Goal: Information Seeking & Learning: Learn about a topic

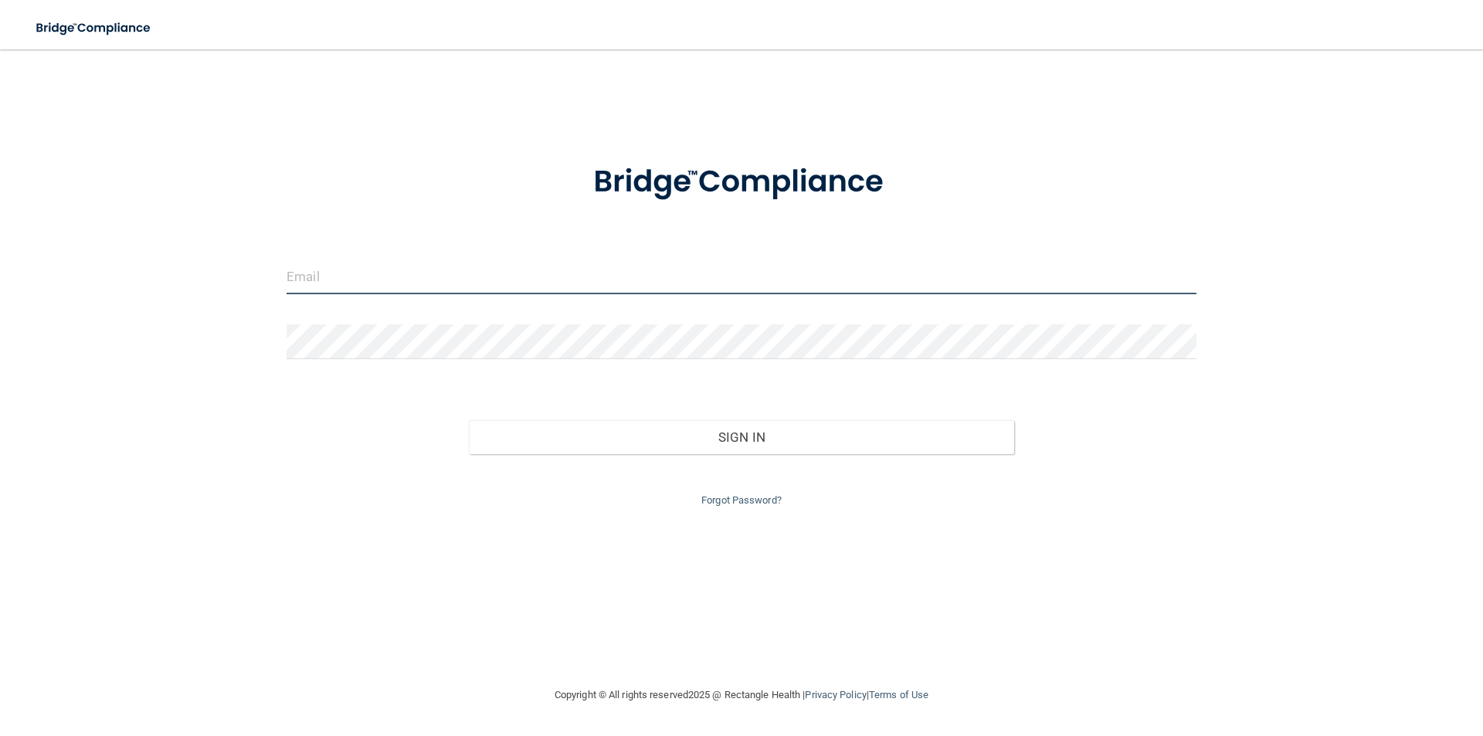
click at [485, 287] on input "email" at bounding box center [742, 277] width 910 height 35
type input "[PERSON_NAME][EMAIL_ADDRESS][PERSON_NAME][DOMAIN_NAME]"
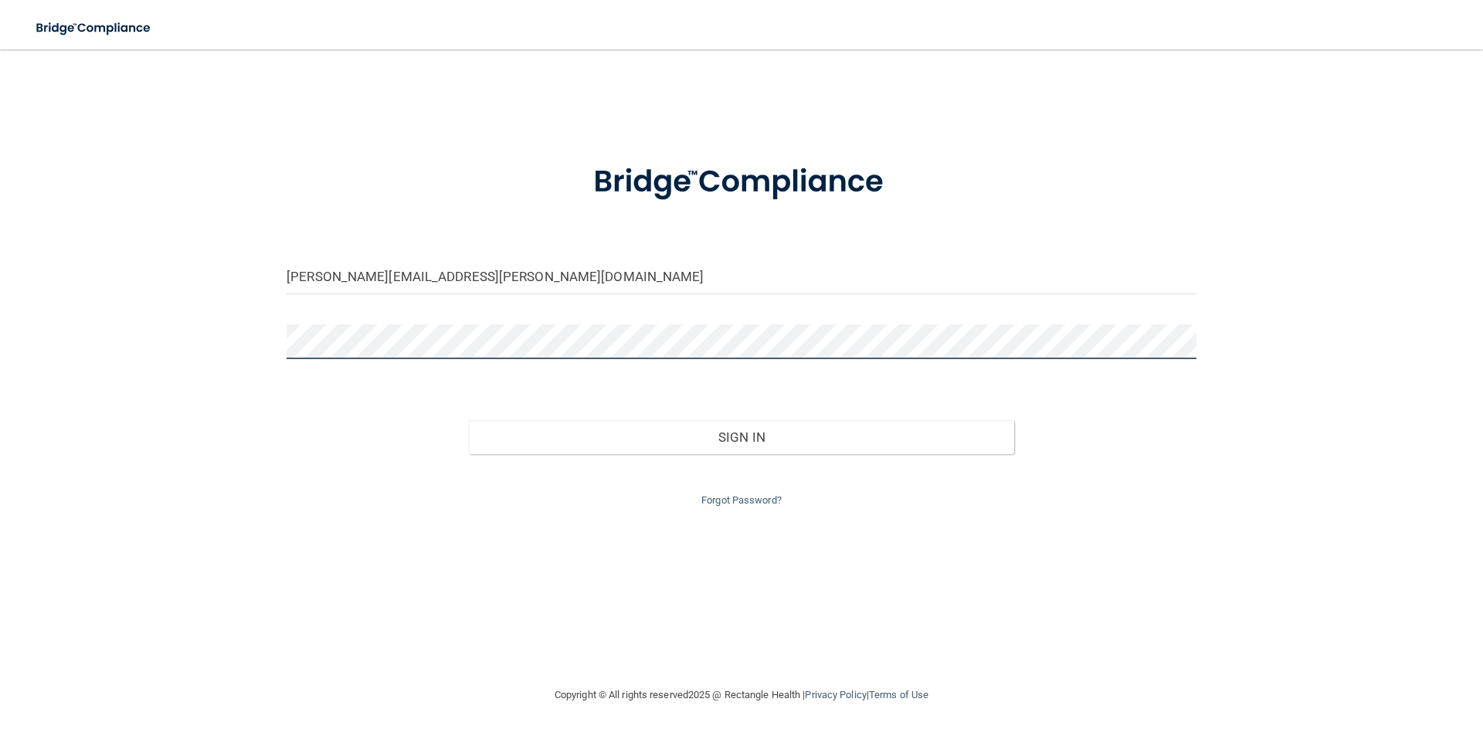
click at [469, 420] on button "Sign In" at bounding box center [742, 437] width 546 height 34
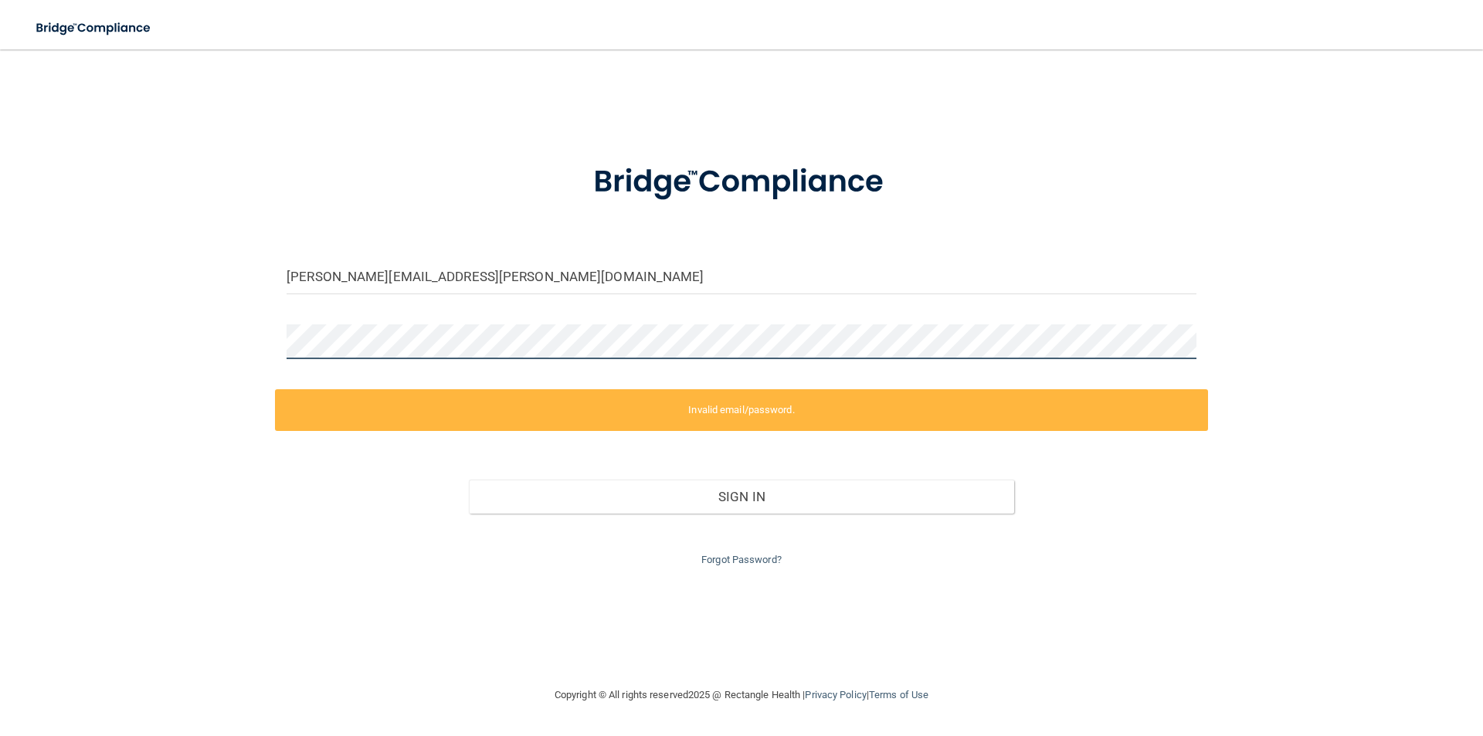
click at [220, 355] on div "[PERSON_NAME][EMAIL_ADDRESS][PERSON_NAME][DOMAIN_NAME] Invalid email/password. …" at bounding box center [742, 368] width 1422 height 606
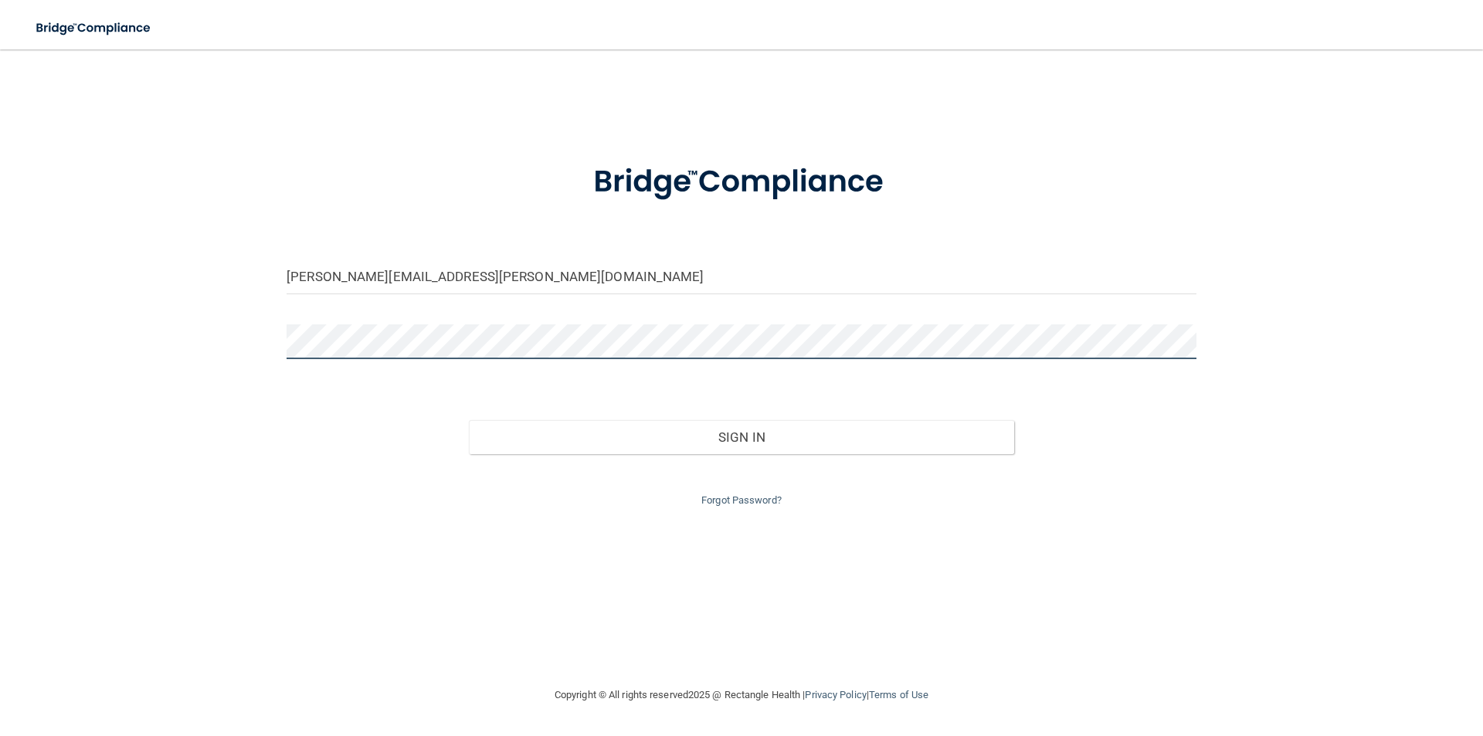
click at [469, 420] on button "Sign In" at bounding box center [742, 437] width 546 height 34
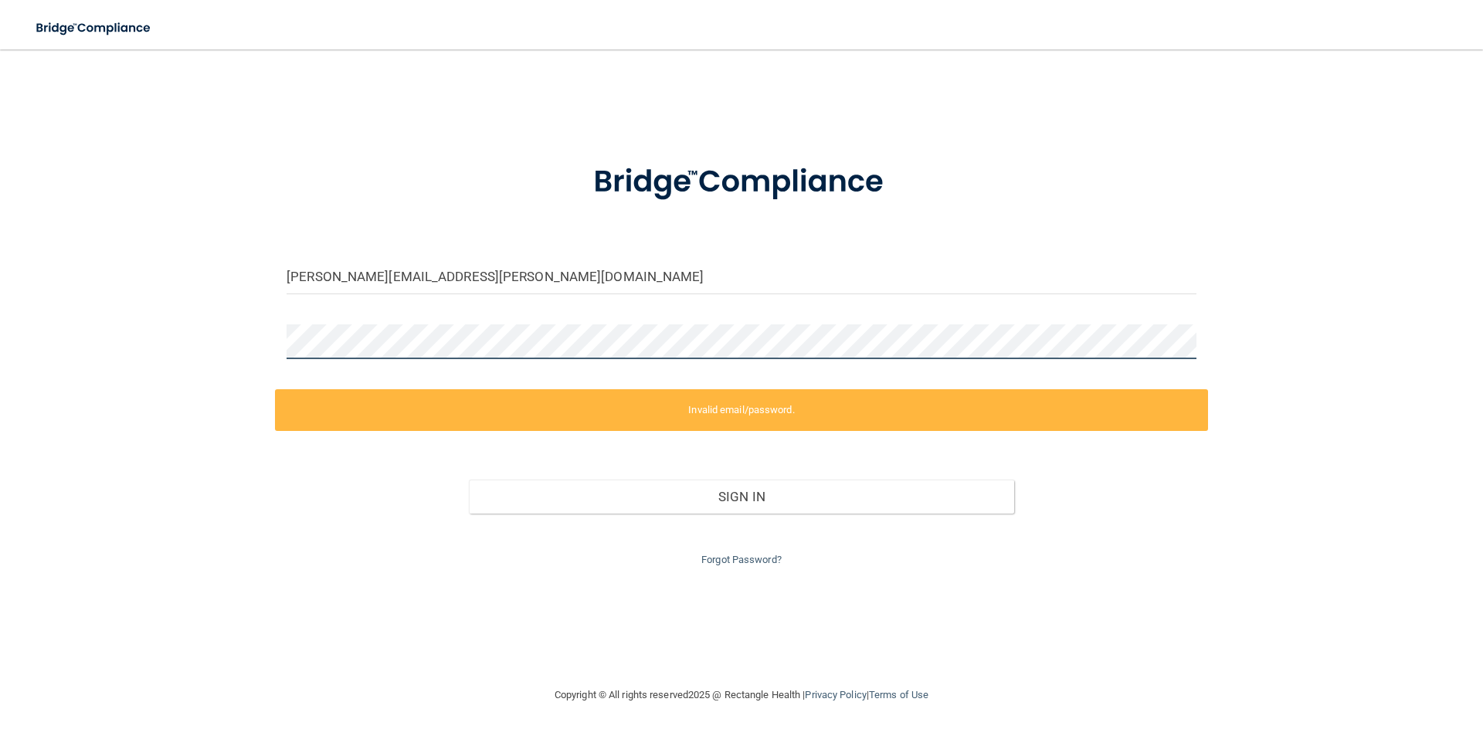
click at [202, 354] on div "[PERSON_NAME][EMAIL_ADDRESS][PERSON_NAME][DOMAIN_NAME] Invalid email/password. …" at bounding box center [742, 368] width 1422 height 606
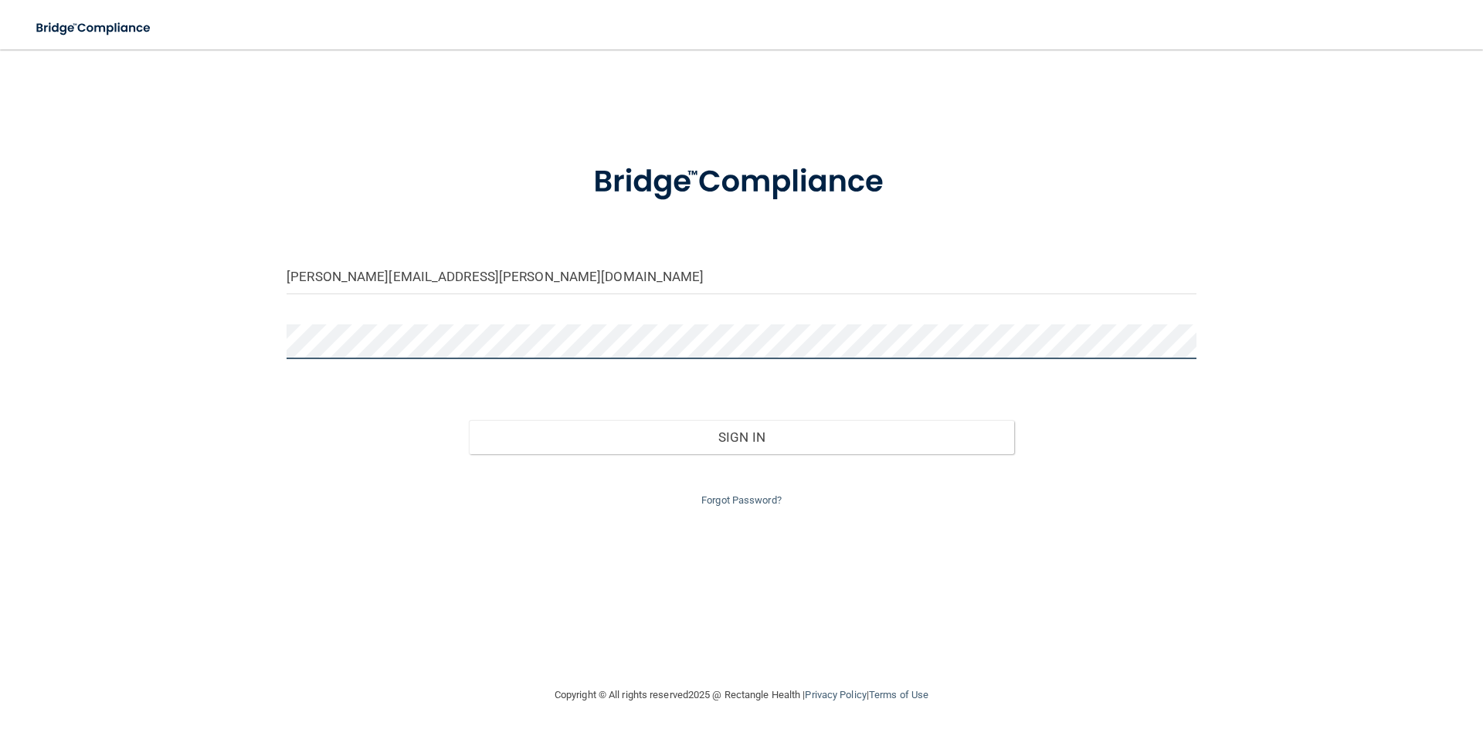
click at [469, 420] on button "Sign In" at bounding box center [742, 437] width 546 height 34
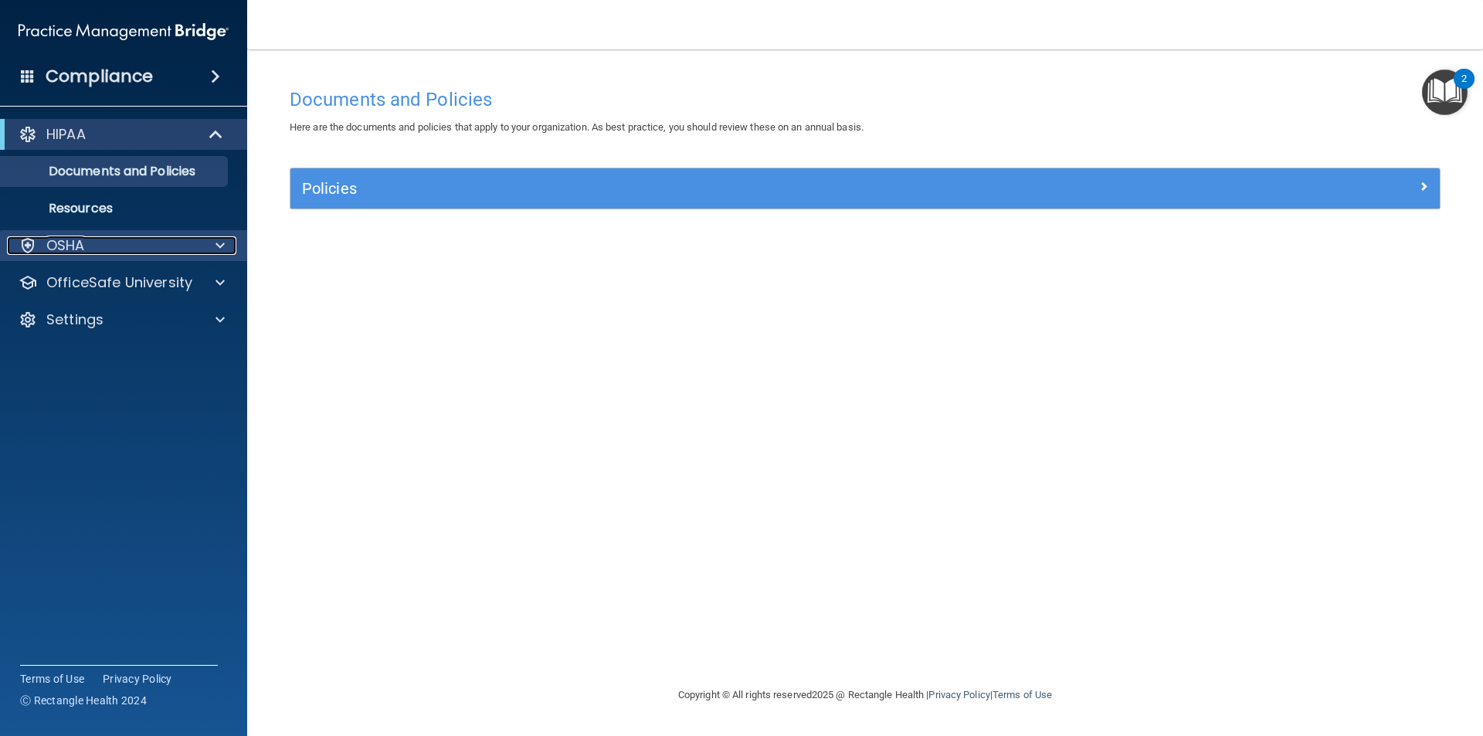
click at [88, 243] on div "OSHA" at bounding box center [103, 245] width 192 height 19
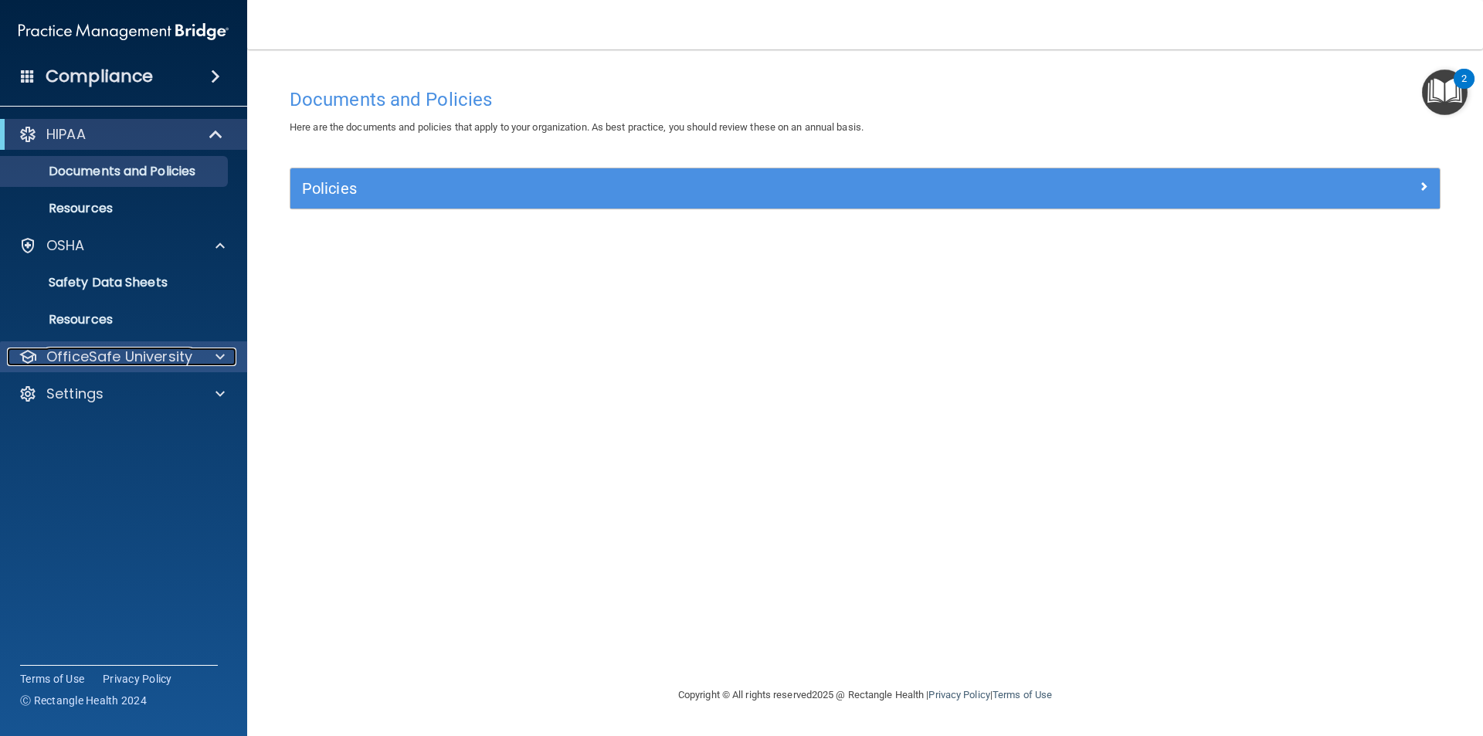
click at [76, 350] on p "OfficeSafe University" at bounding box center [119, 357] width 146 height 19
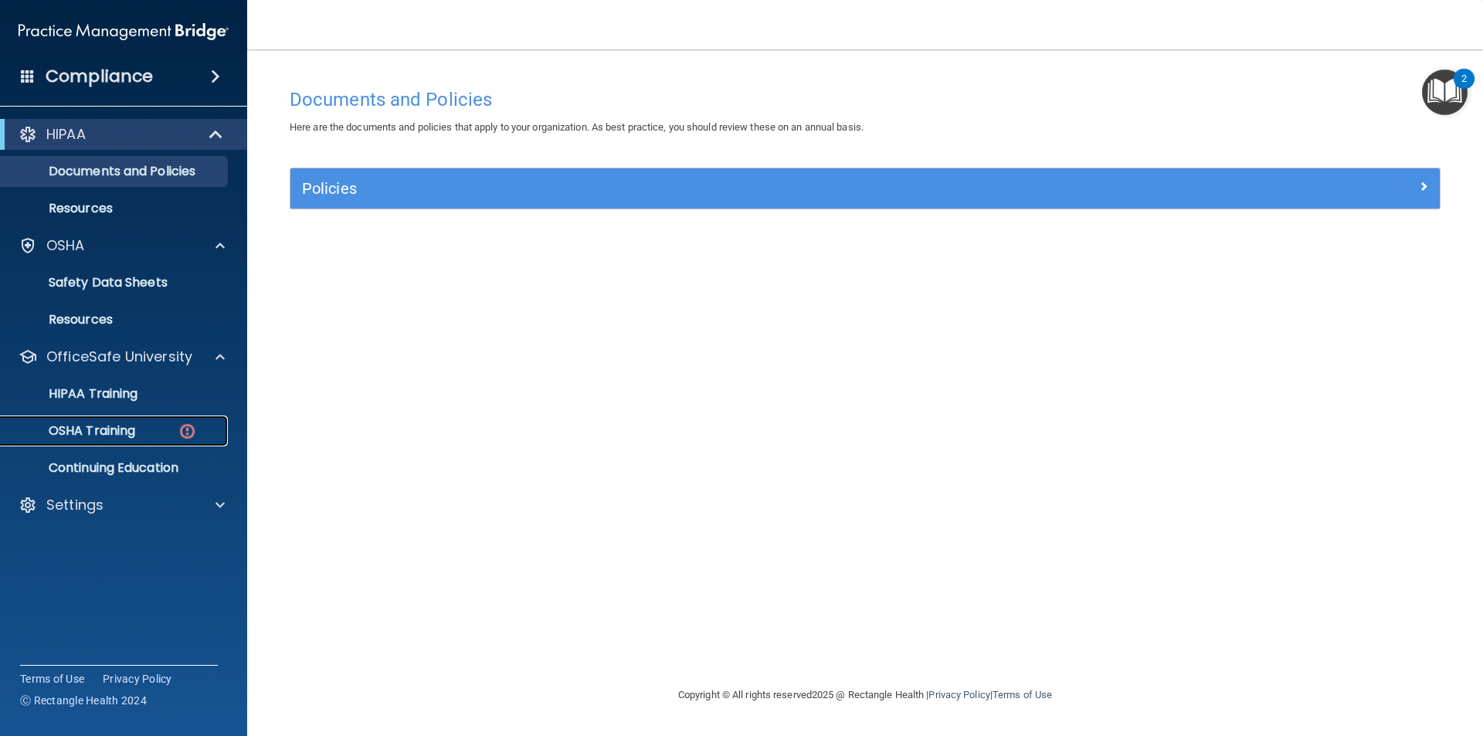
click at [102, 426] on p "OSHA Training" at bounding box center [72, 430] width 125 height 15
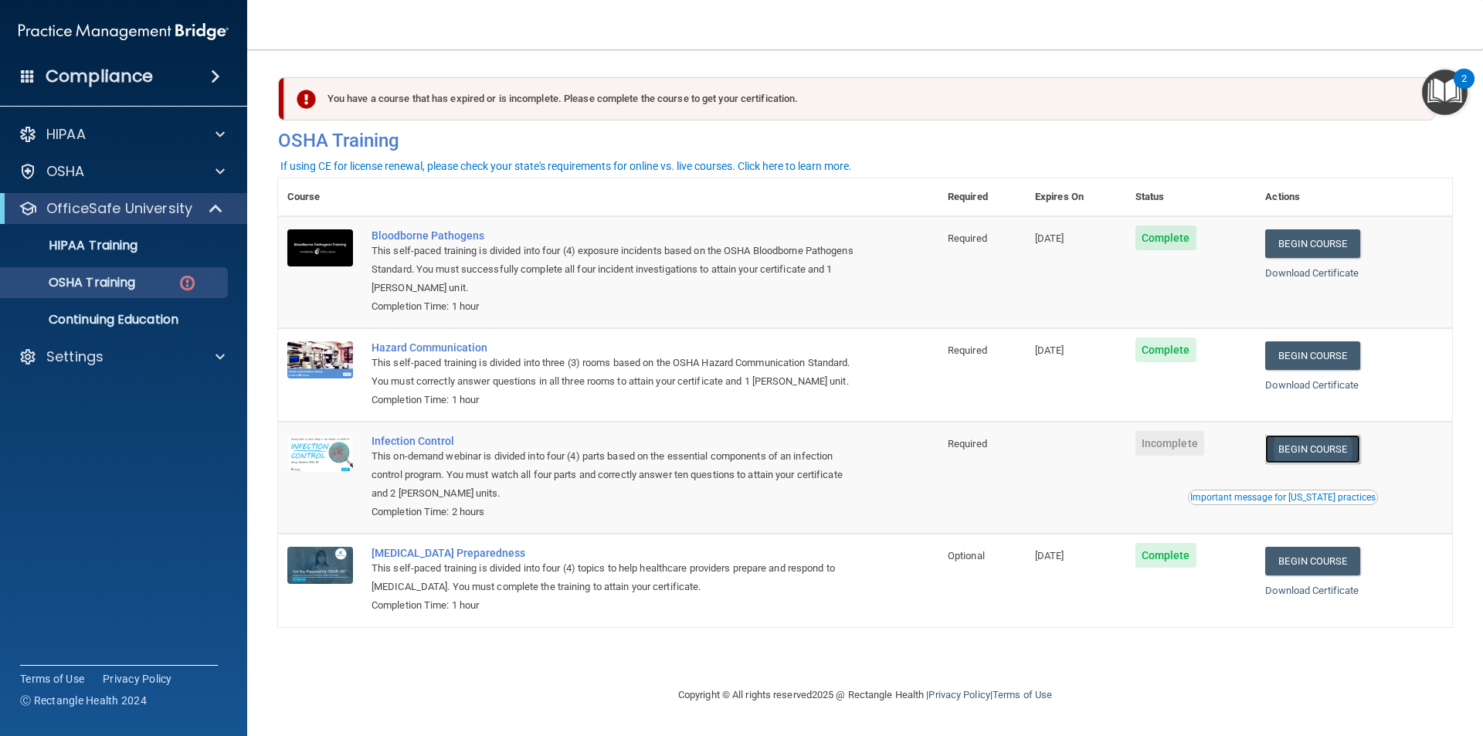
click at [1320, 446] on link "Begin Course" at bounding box center [1313, 449] width 94 height 29
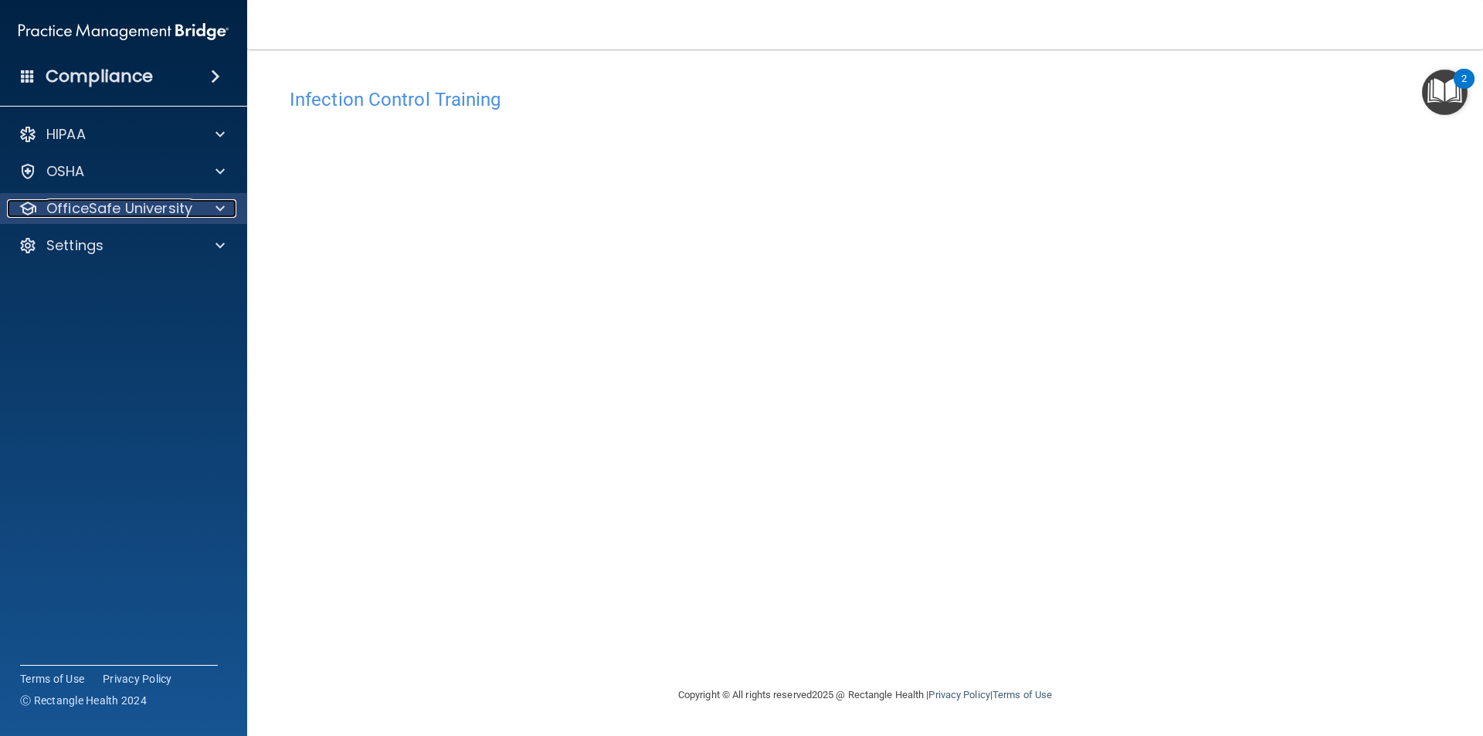
click at [42, 202] on div "OfficeSafe University" at bounding box center [103, 208] width 192 height 19
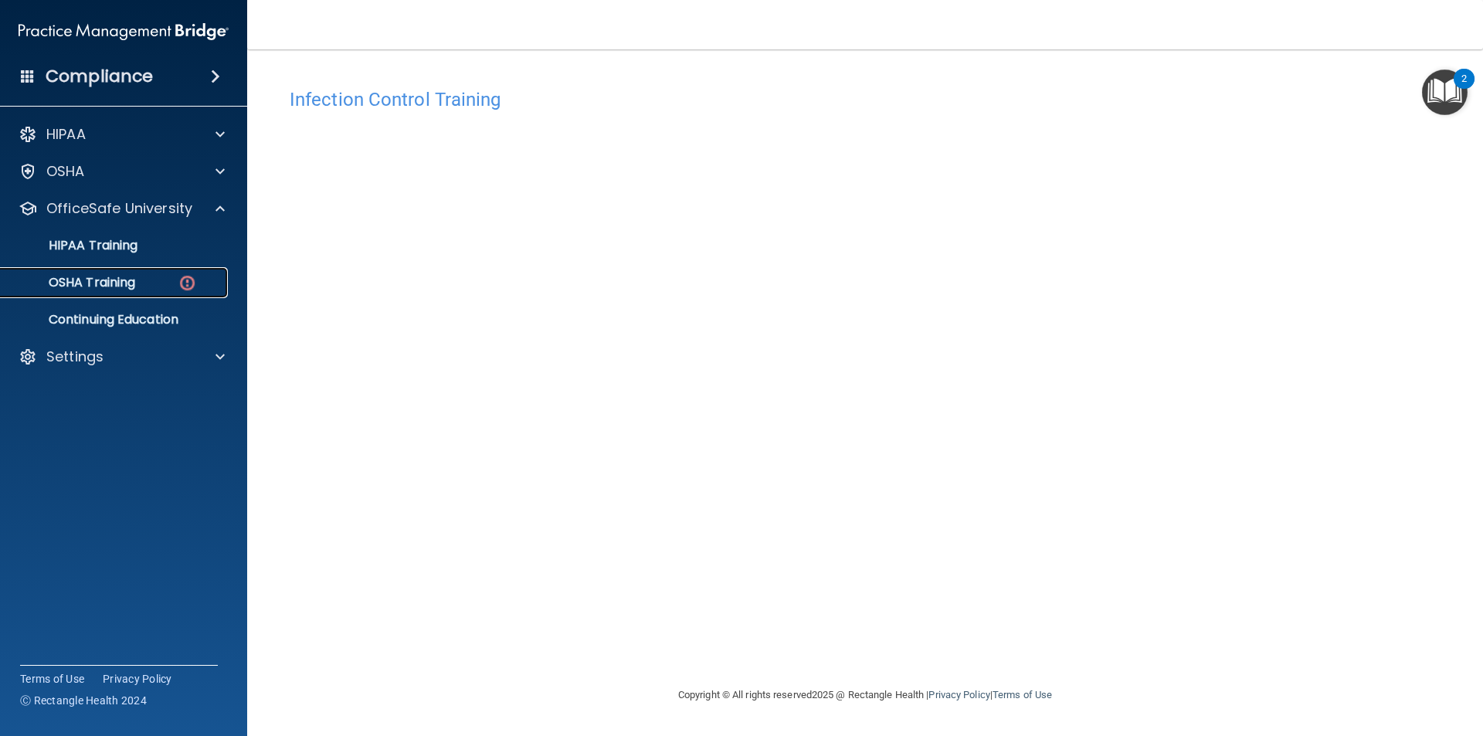
click at [84, 289] on p "OSHA Training" at bounding box center [72, 282] width 125 height 15
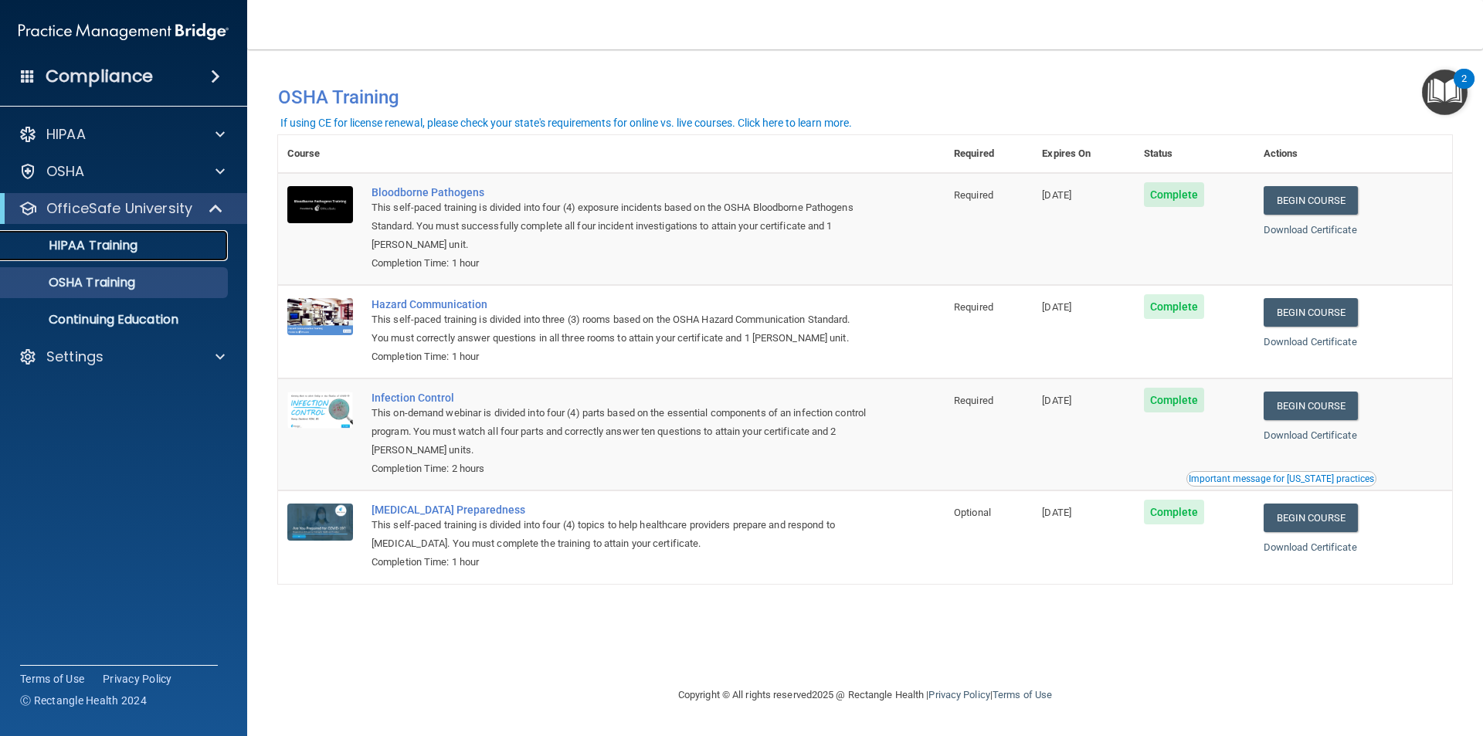
click at [50, 236] on link "HIPAA Training" at bounding box center [106, 245] width 243 height 31
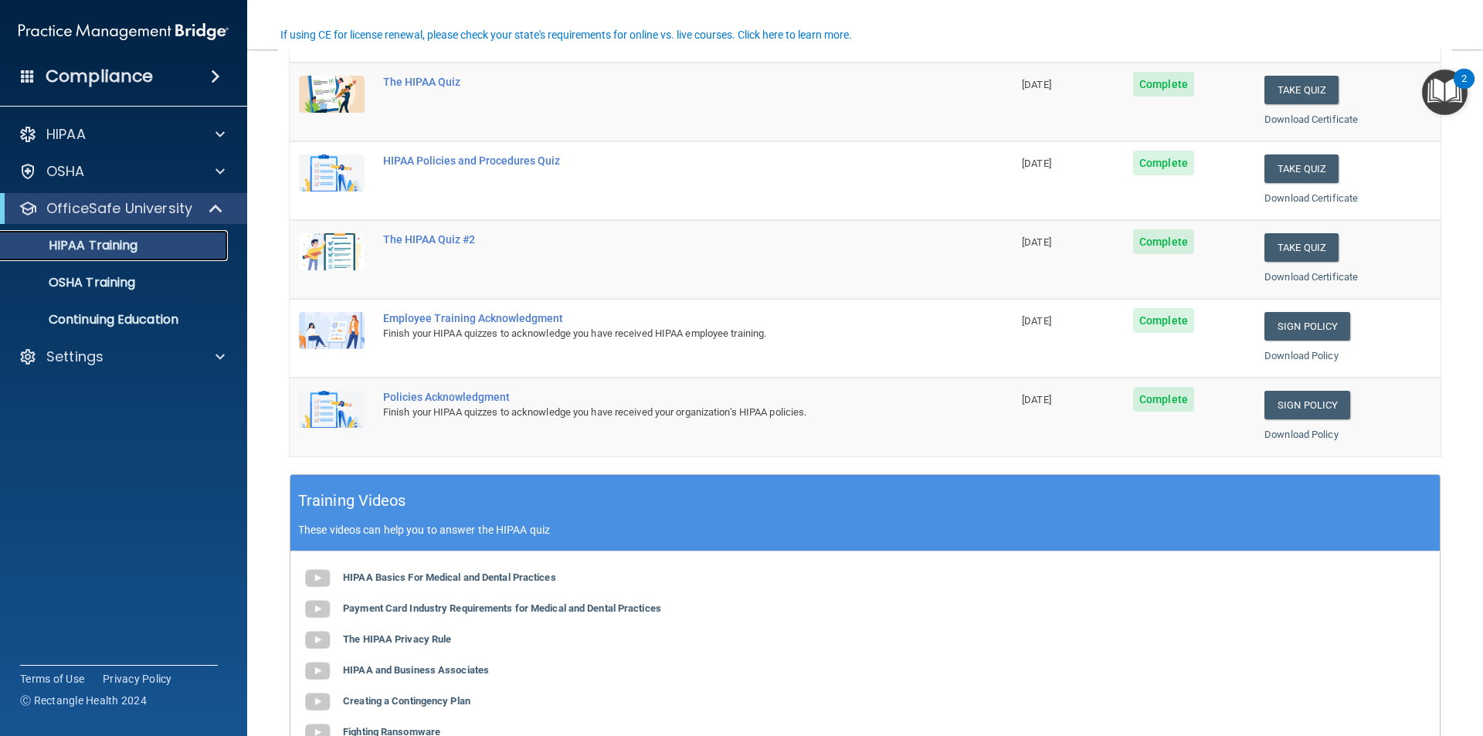
scroll to position [232, 0]
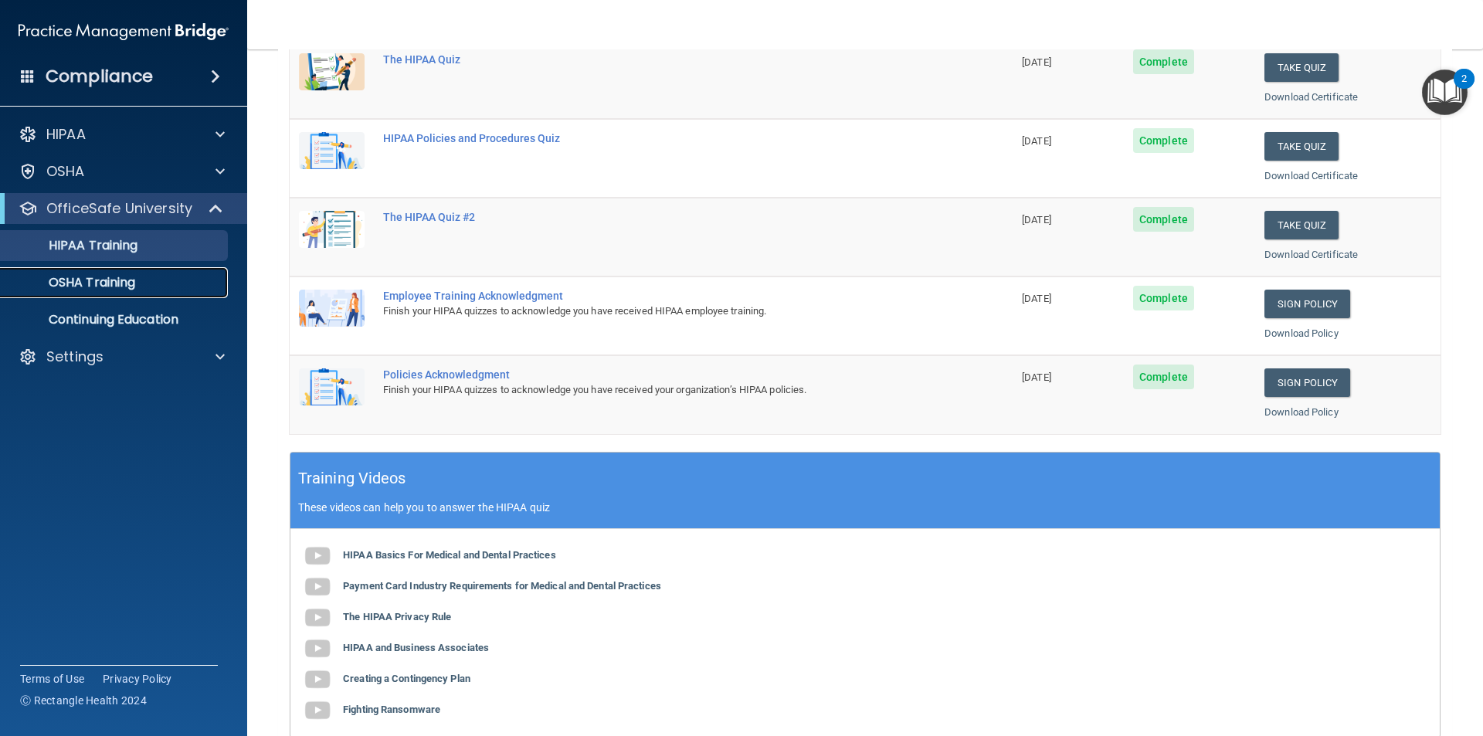
click at [93, 292] on link "OSHA Training" at bounding box center [106, 282] width 243 height 31
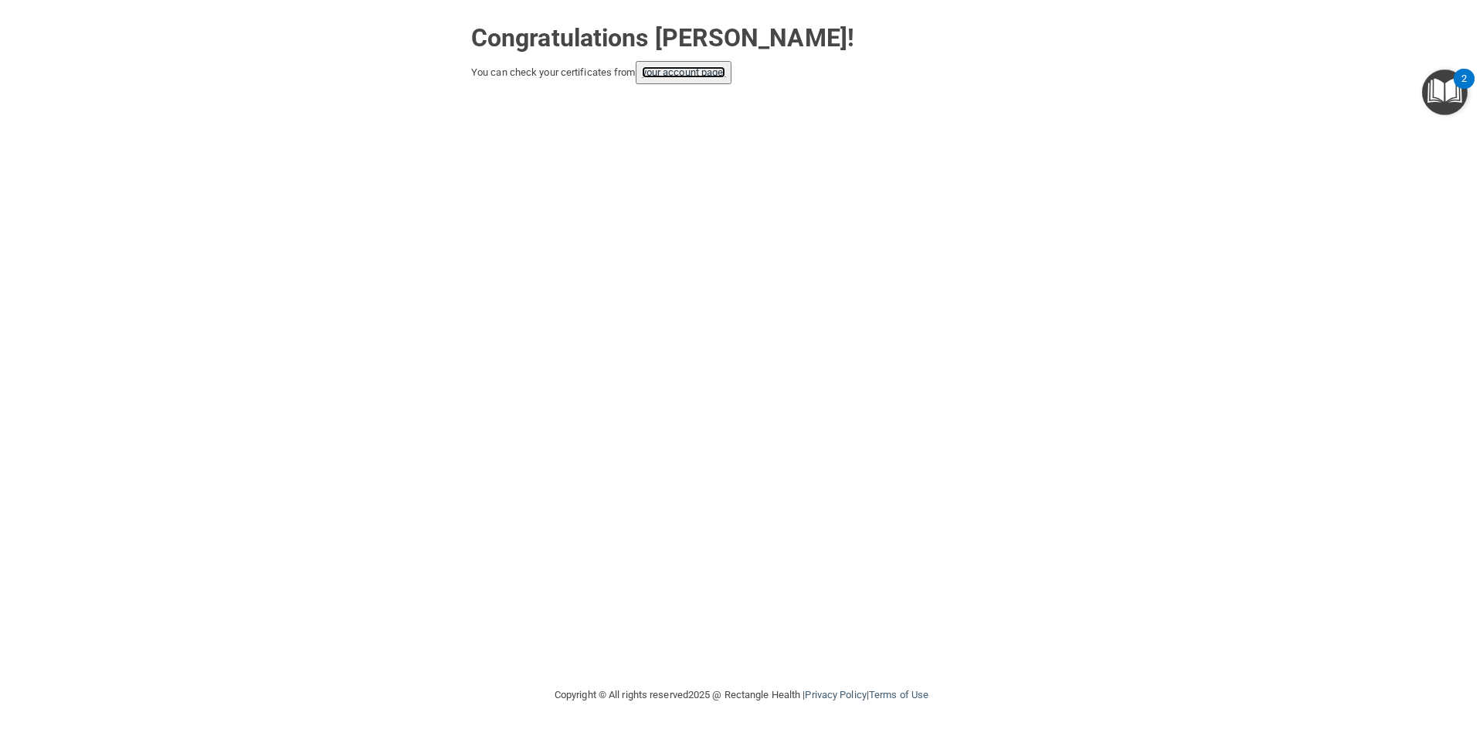
click at [701, 73] on link "your account page!" at bounding box center [684, 72] width 84 height 12
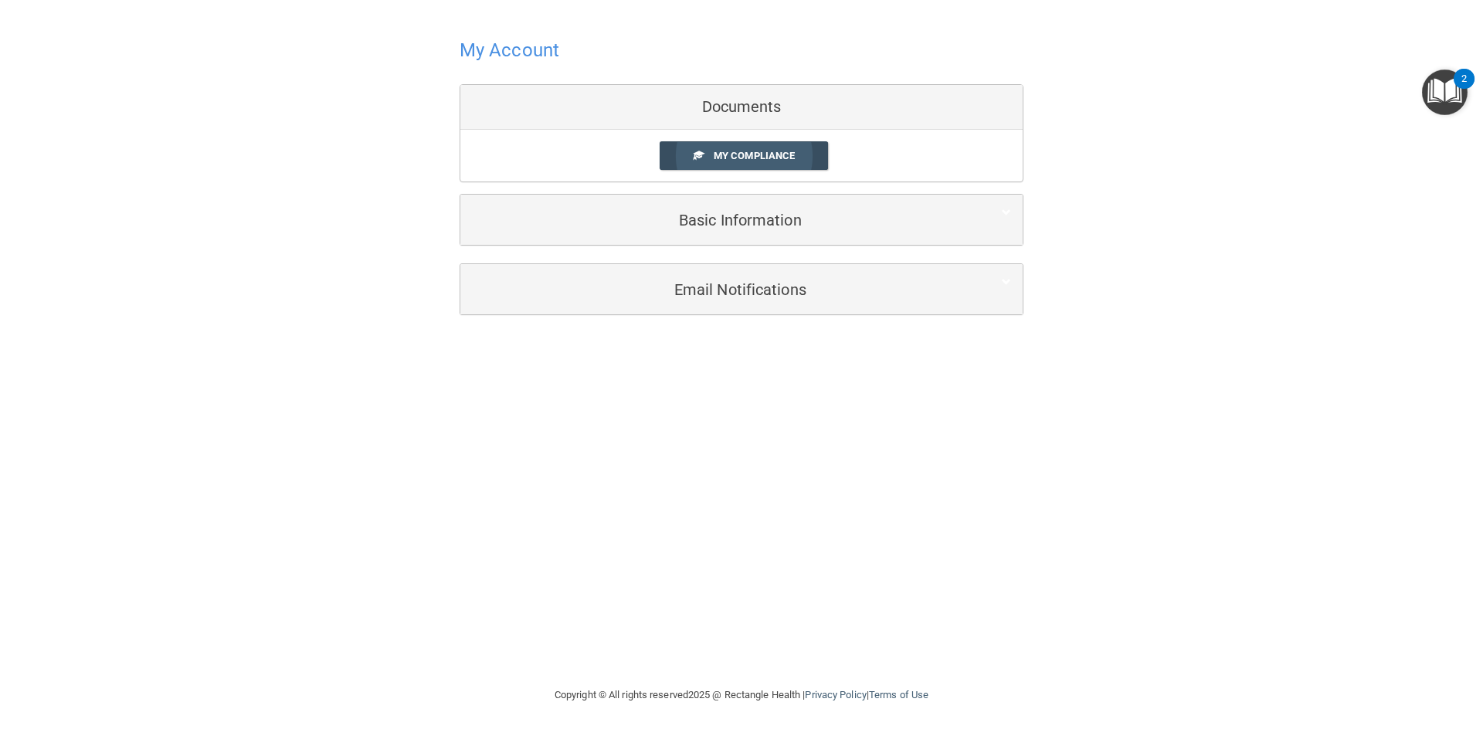
click at [776, 163] on link "My Compliance" at bounding box center [744, 155] width 169 height 29
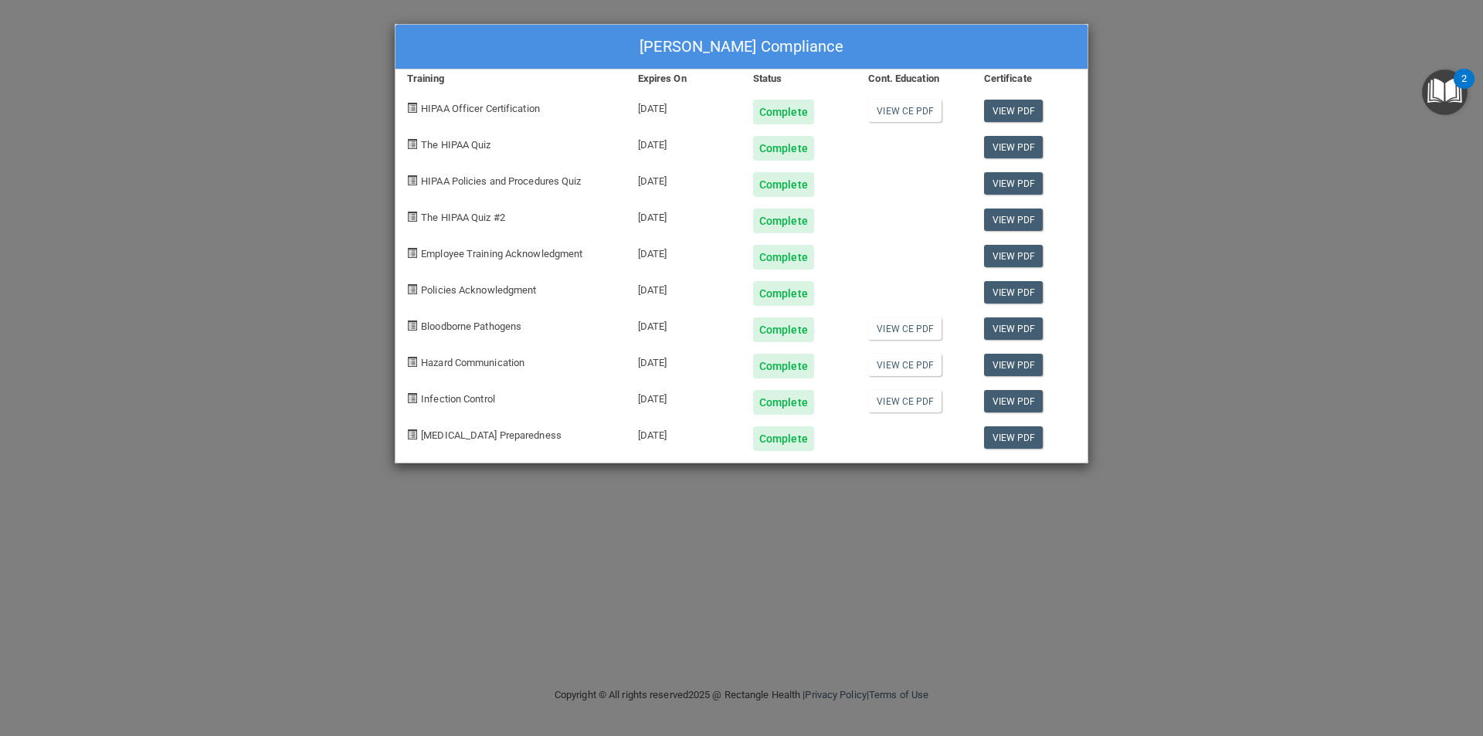
click at [1257, 190] on div "[PERSON_NAME] Compliance Training Expires On Status Cont. Education Certificate…" at bounding box center [741, 368] width 1483 height 736
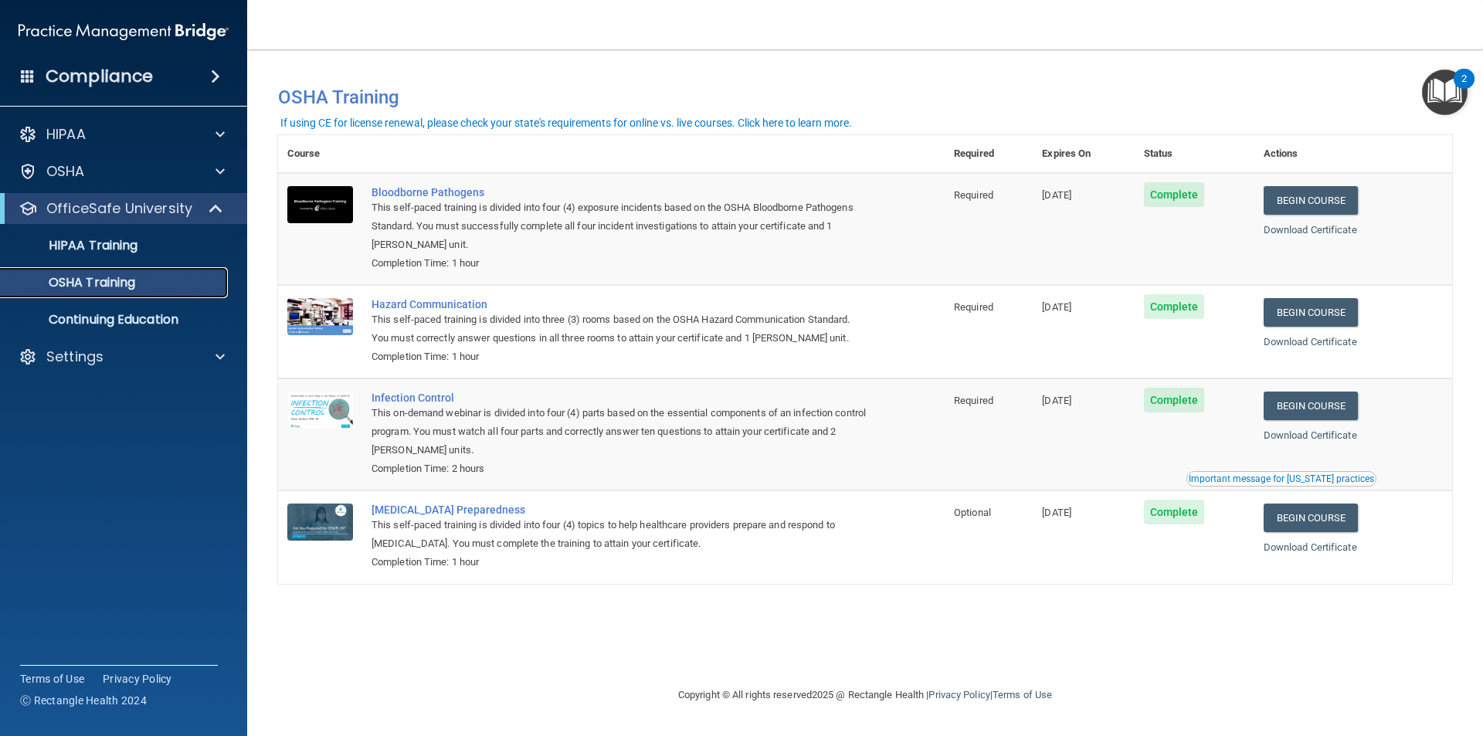
click at [68, 289] on p "OSHA Training" at bounding box center [72, 282] width 125 height 15
click at [82, 239] on p "HIPAA Training" at bounding box center [73, 245] width 127 height 15
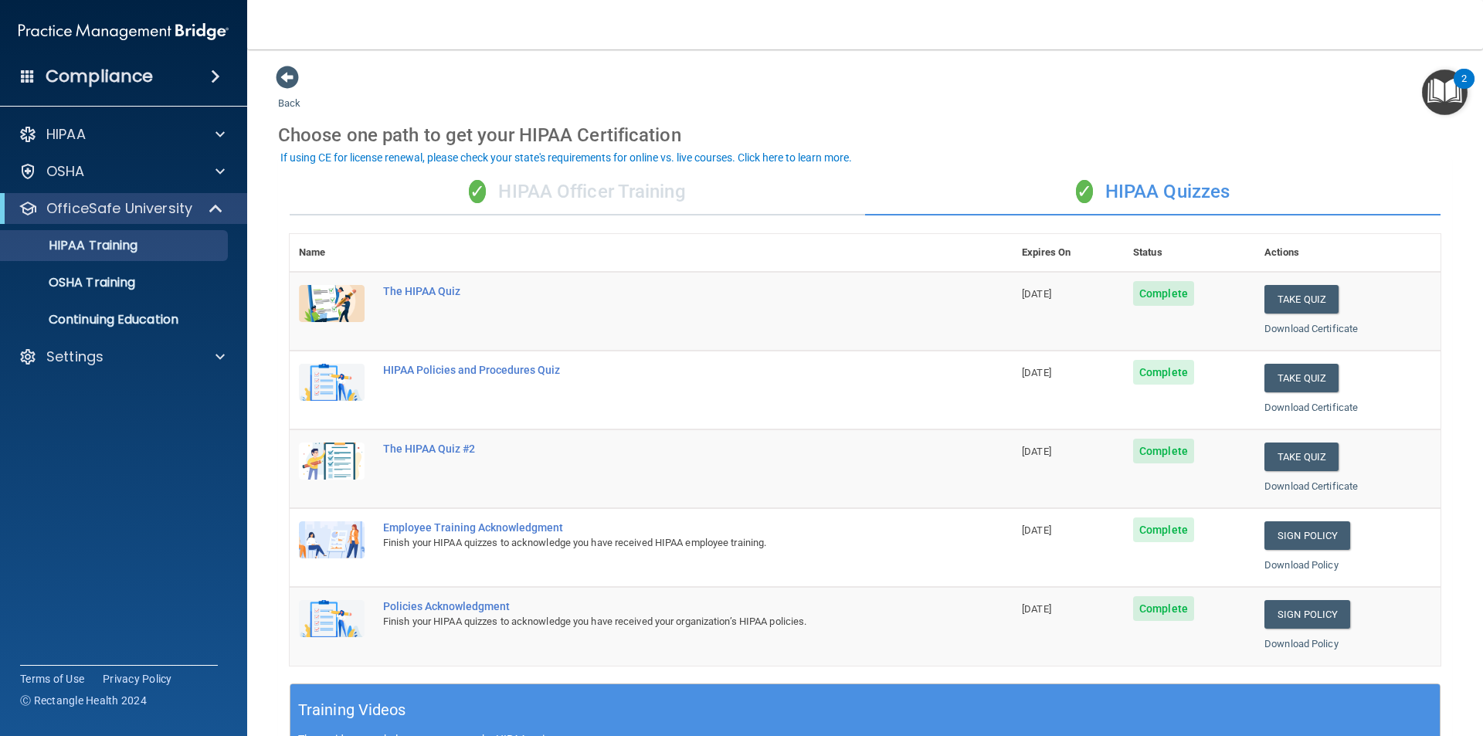
click at [599, 193] on div "✓ HIPAA Officer Training" at bounding box center [578, 192] width 576 height 46
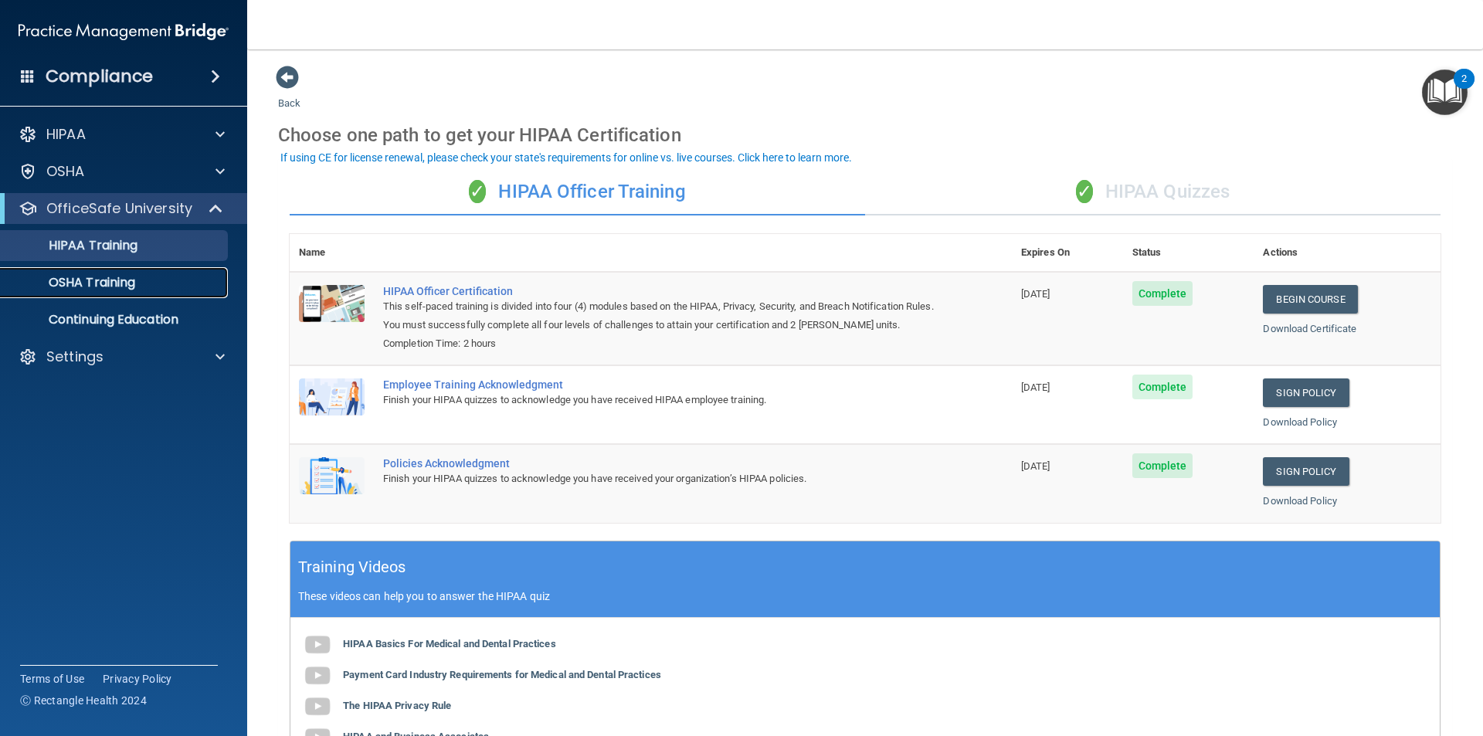
click at [114, 287] on p "OSHA Training" at bounding box center [72, 282] width 125 height 15
